Goal: Task Accomplishment & Management: Manage account settings

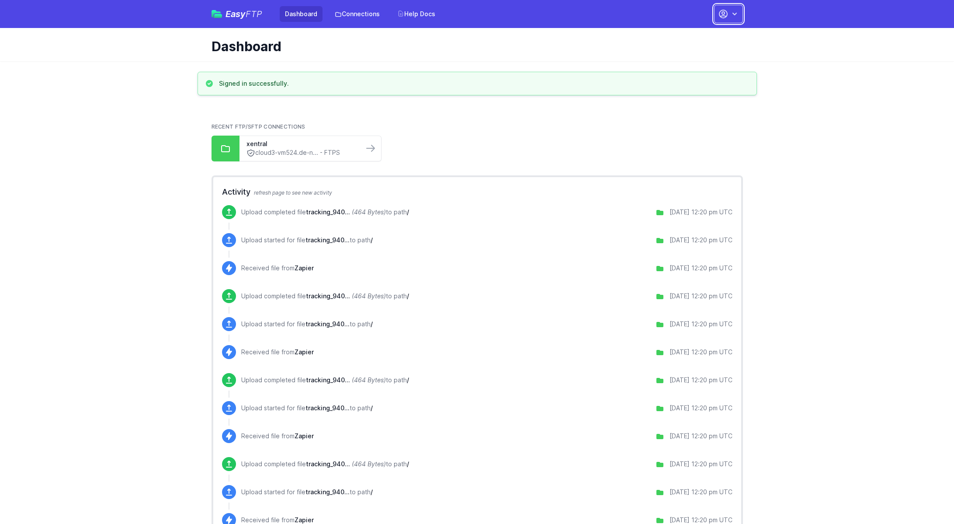
click at [738, 14] on icon "button" at bounding box center [734, 14] width 9 height 9
click at [700, 34] on link "Account Settings" at bounding box center [701, 36] width 84 height 16
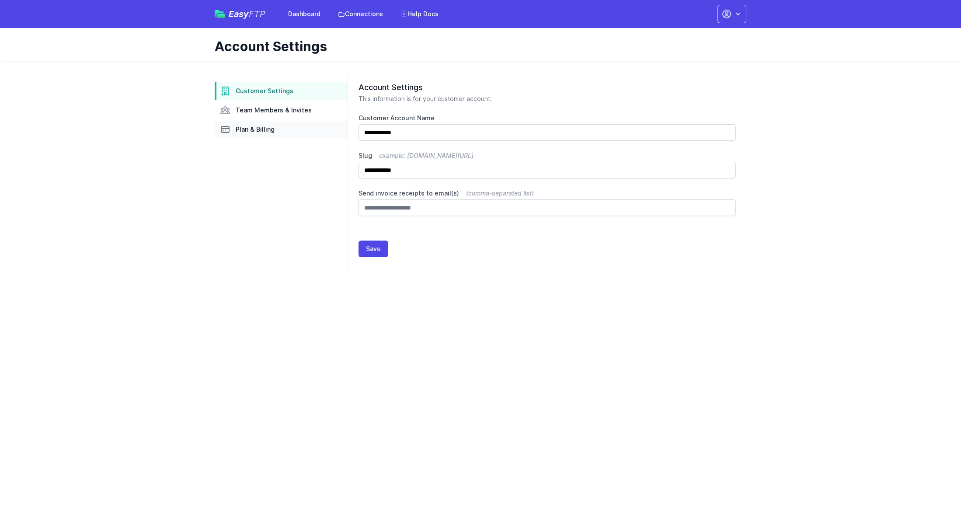
click at [251, 129] on span "Plan & Billing" at bounding box center [255, 129] width 39 height 9
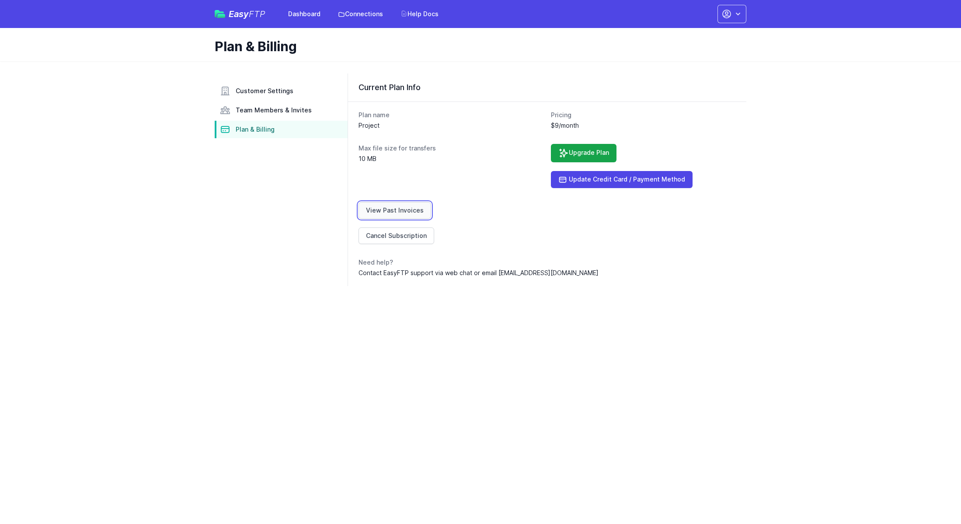
click at [403, 213] on link "View Past Invoices" at bounding box center [394, 210] width 73 height 17
